Goal: Find specific page/section: Find specific page/section

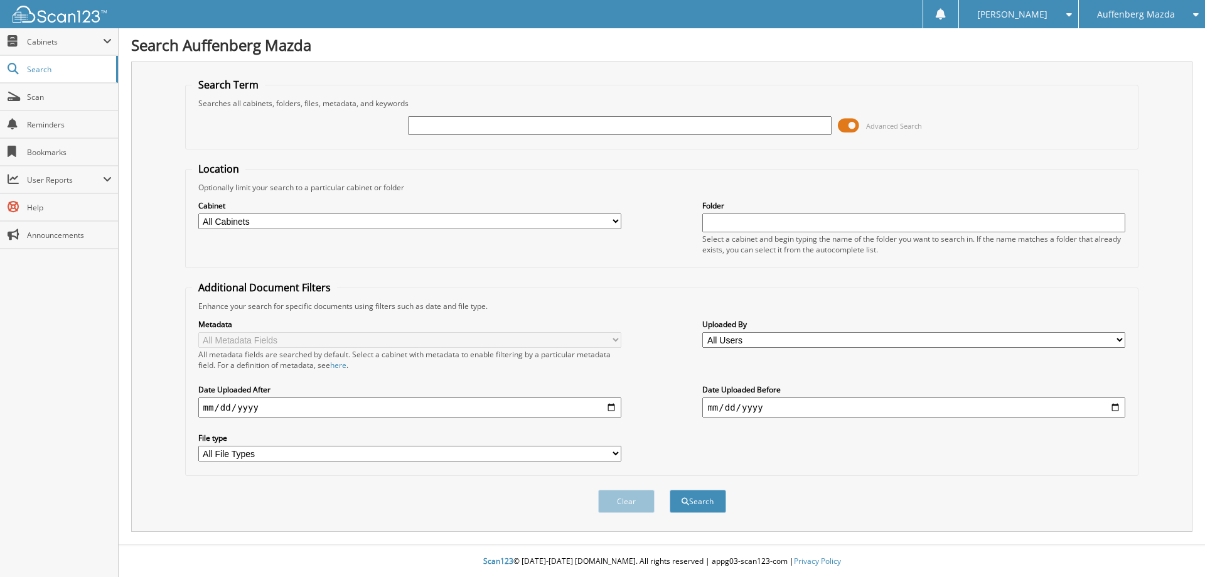
click at [418, 124] on input "text" at bounding box center [619, 125] width 423 height 19
type input "a"
click at [480, 122] on input "[PERSON_NAME]" at bounding box center [619, 125] width 423 height 19
type input "[PERSON_NAME] 8323MBBM"
click at [699, 507] on button "Search" at bounding box center [698, 501] width 56 height 23
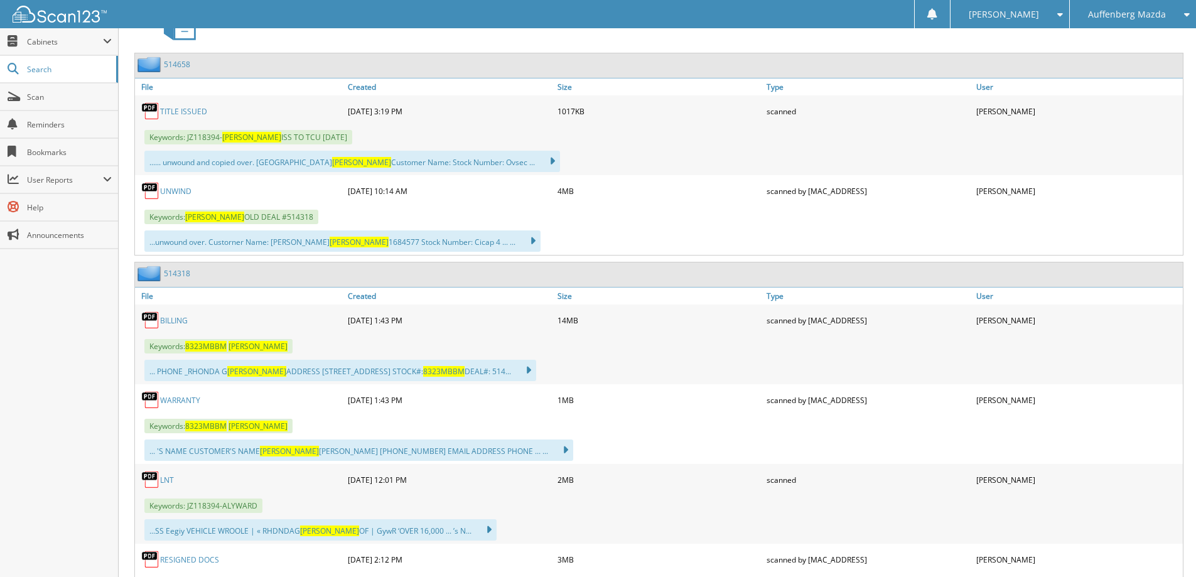
scroll to position [586, 0]
click at [175, 321] on link "BILLING" at bounding box center [174, 320] width 28 height 11
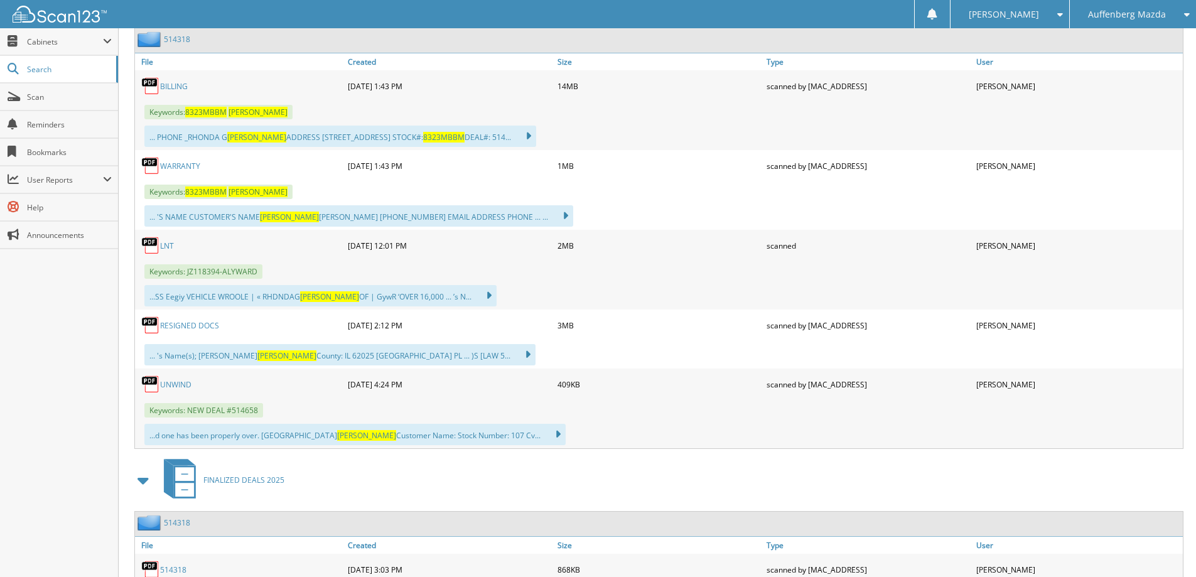
scroll to position [837, 0]
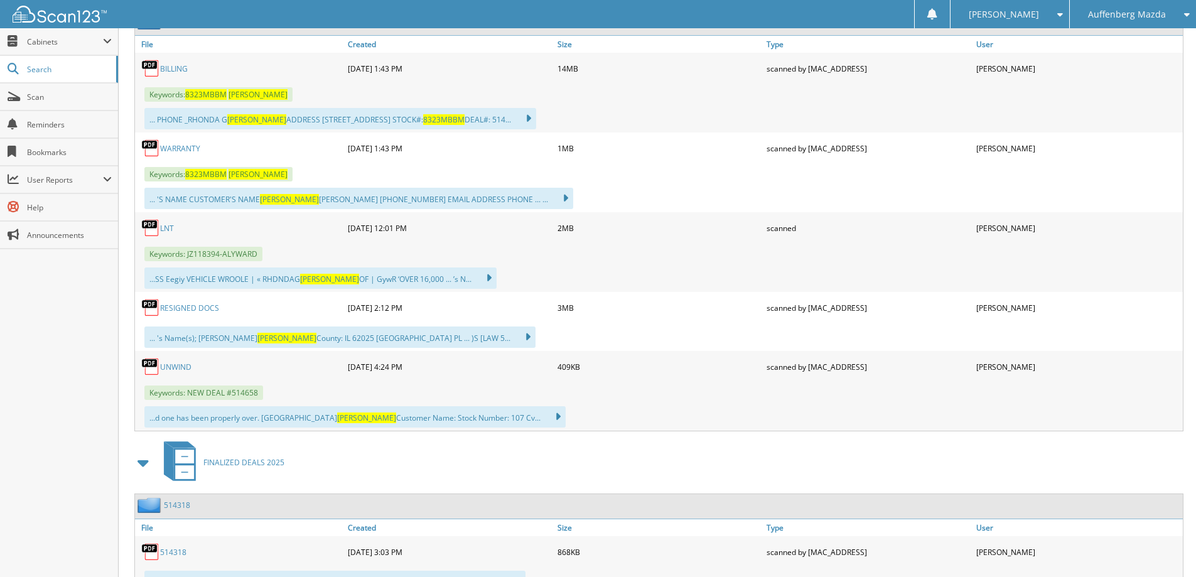
click at [180, 370] on link "UNWIND" at bounding box center [175, 367] width 31 height 11
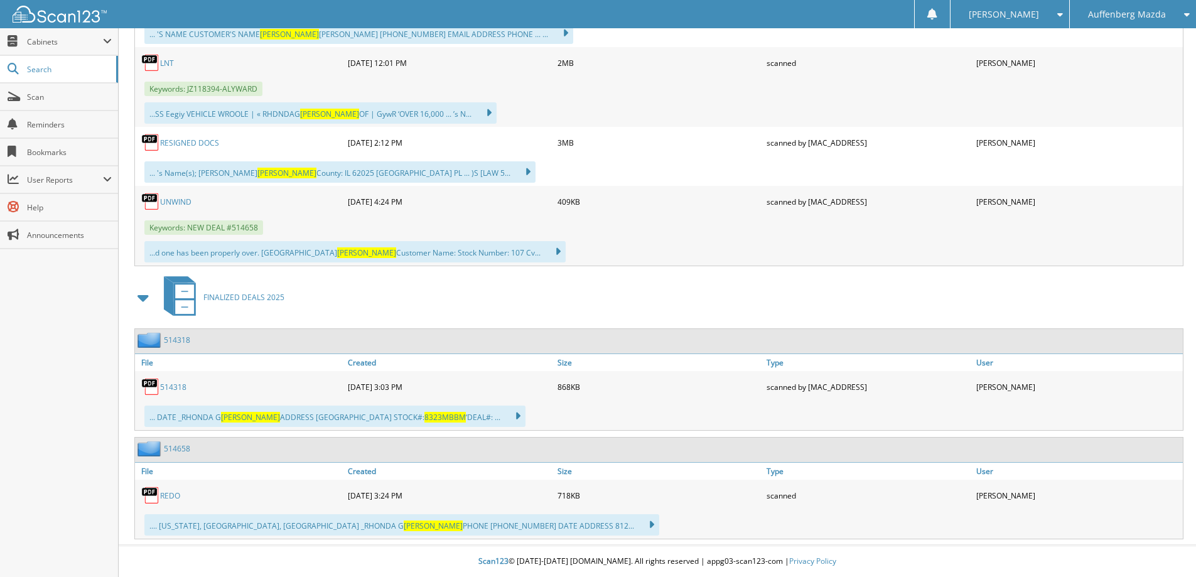
scroll to position [1003, 0]
click at [167, 495] on link "REDO" at bounding box center [170, 495] width 20 height 11
click at [46, 40] on span "Cabinets" at bounding box center [65, 41] width 76 height 11
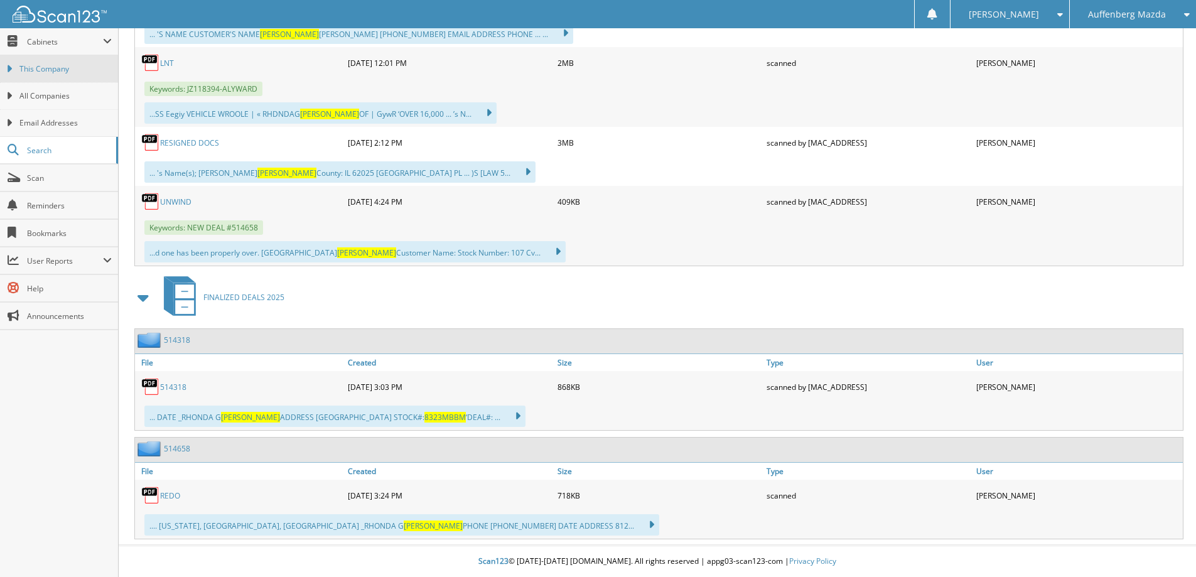
click at [48, 69] on span "This Company" at bounding box center [65, 68] width 92 height 11
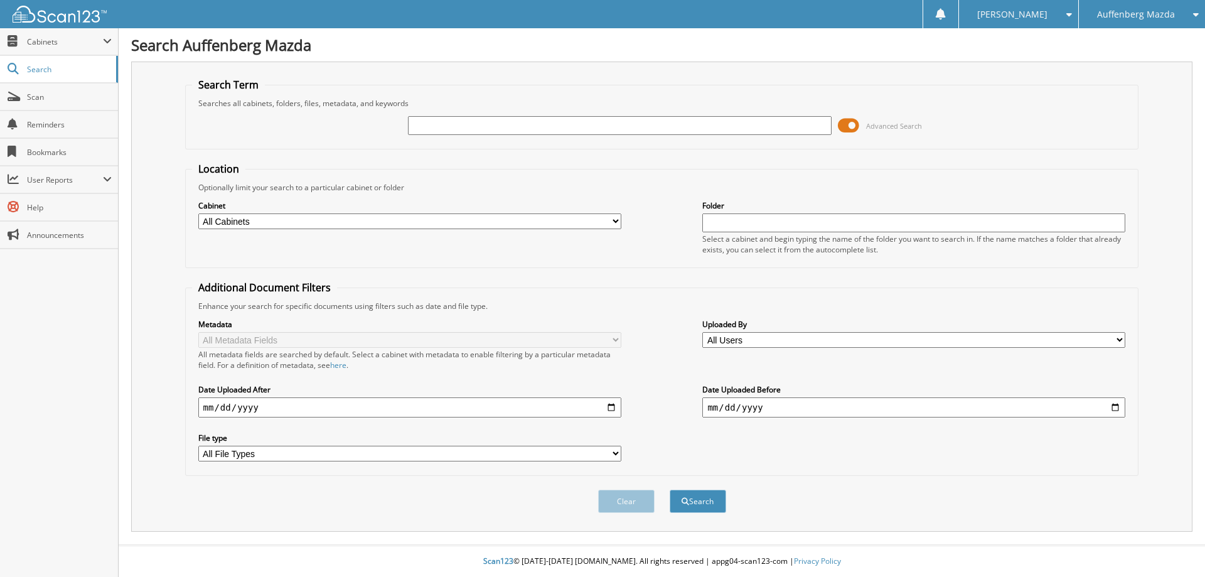
click at [443, 122] on input "text" at bounding box center [619, 125] width 423 height 19
type input "DONNA BRANDMEYER"
click at [711, 494] on button "Search" at bounding box center [698, 501] width 56 height 23
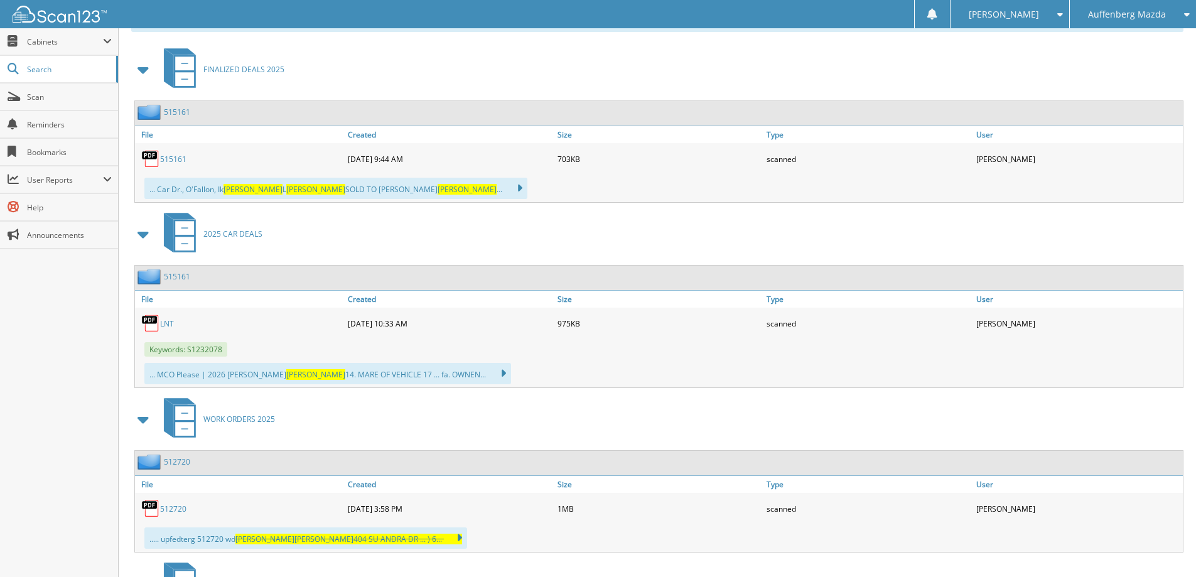
scroll to position [485, 0]
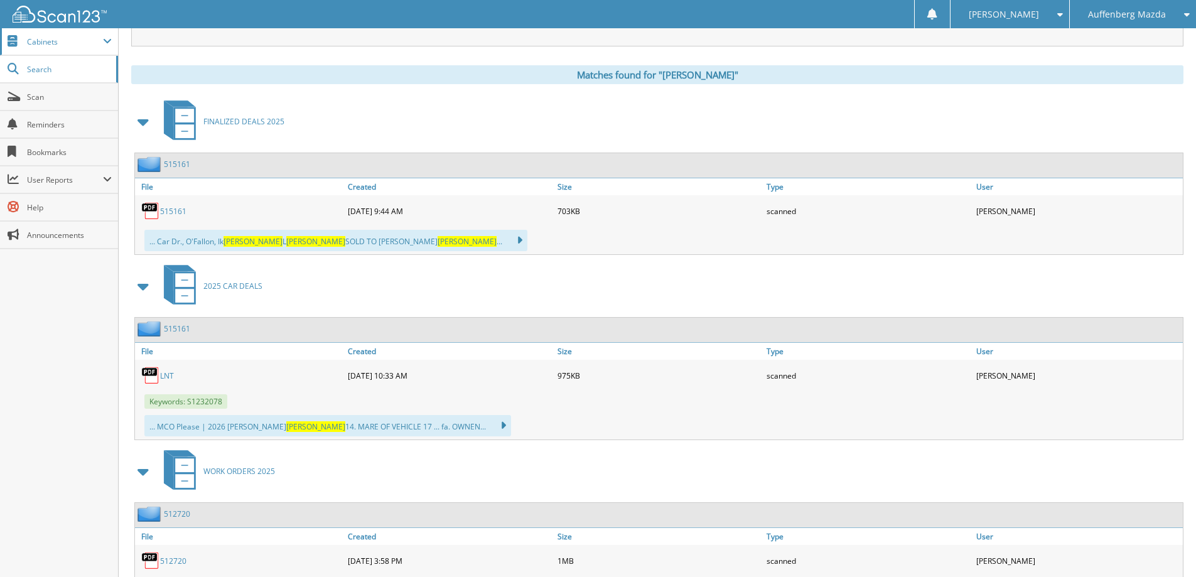
click at [56, 41] on span "Cabinets" at bounding box center [65, 41] width 76 height 11
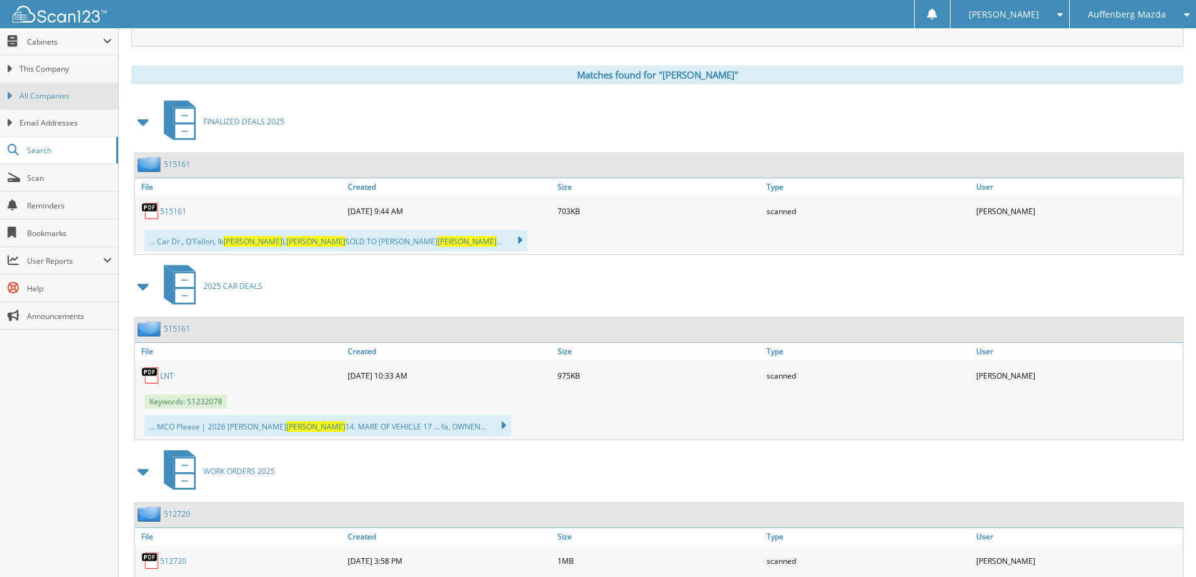
click at [56, 92] on span "All Companies" at bounding box center [65, 95] width 92 height 11
click at [56, 99] on span "All Companies" at bounding box center [65, 95] width 92 height 11
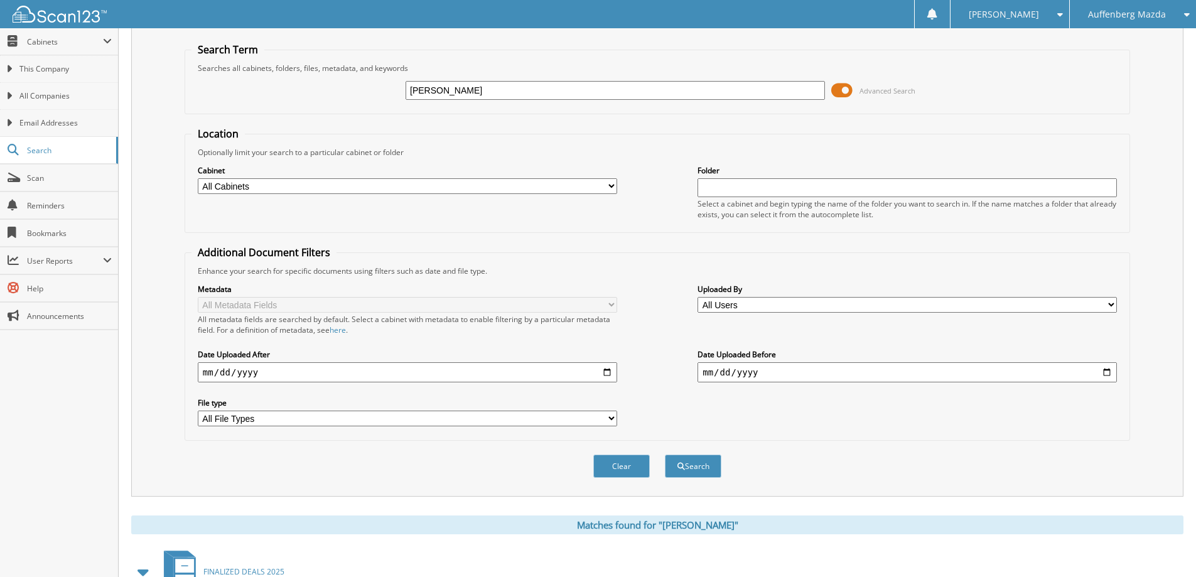
scroll to position [0, 0]
